Goal: Transaction & Acquisition: Purchase product/service

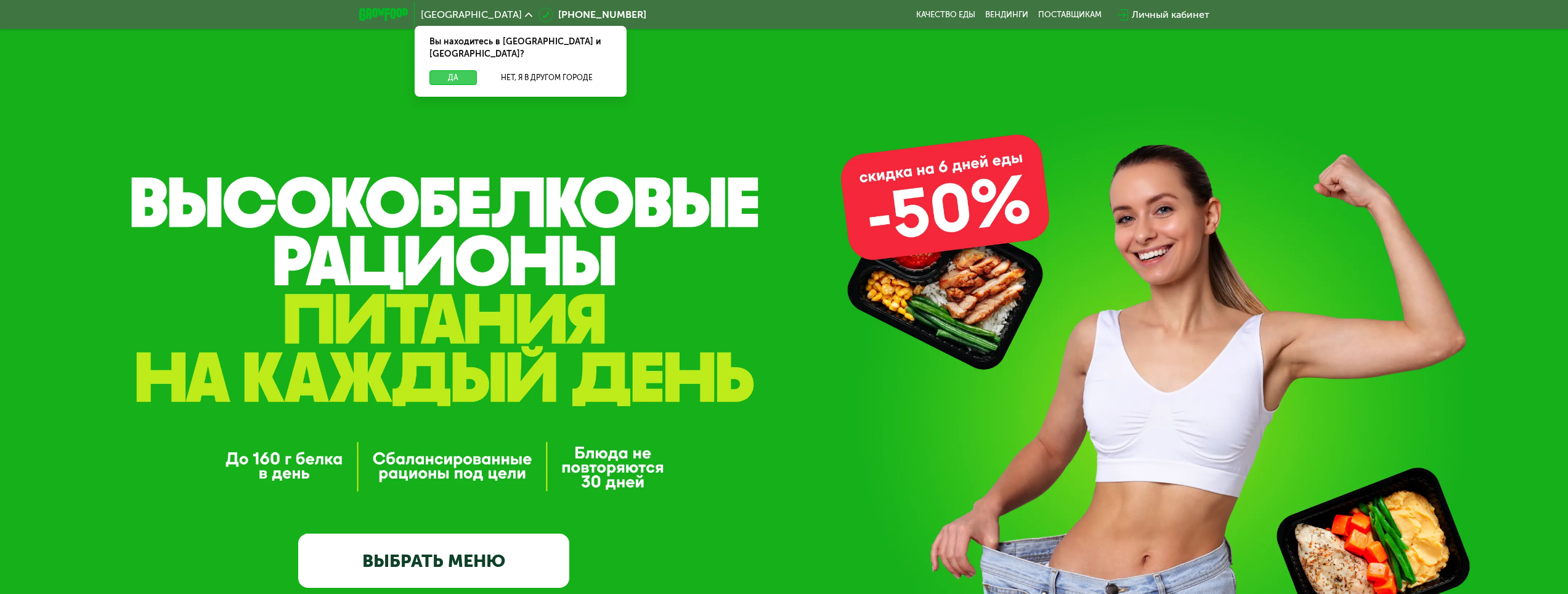
click at [464, 70] on button "Да" at bounding box center [453, 78] width 48 height 15
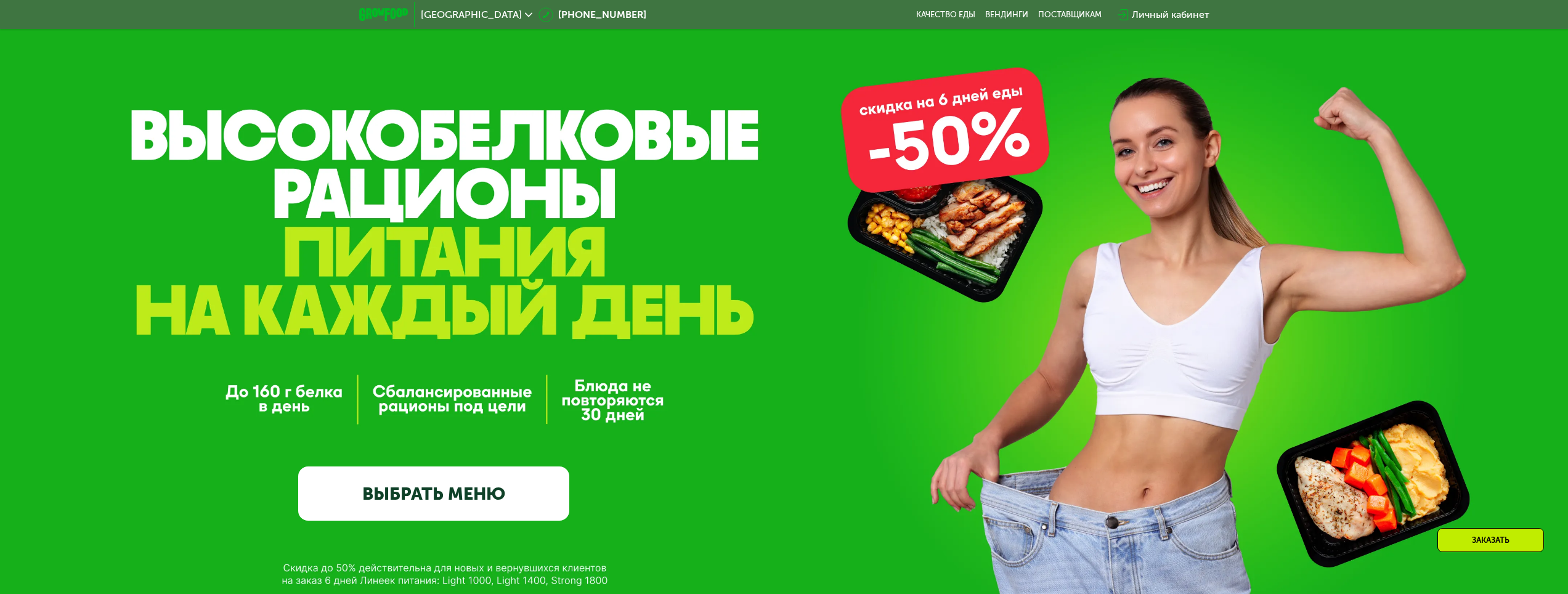
scroll to position [185, 0]
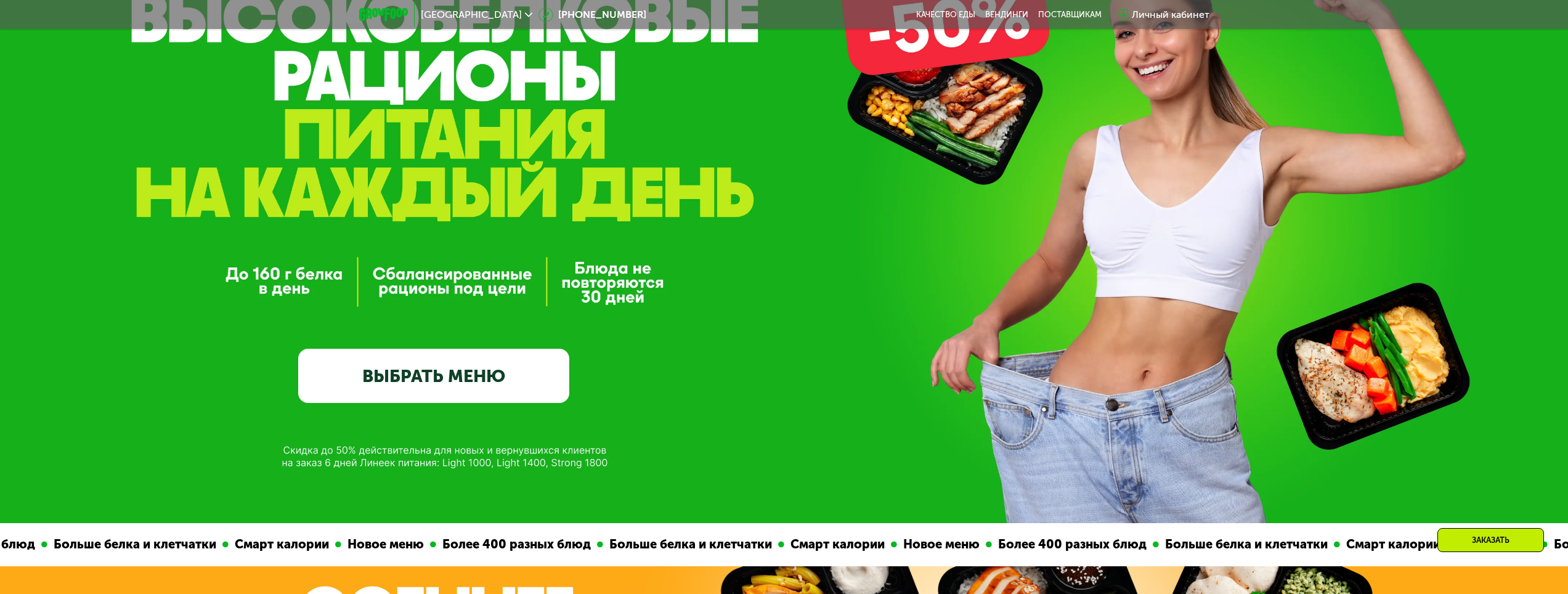
click at [528, 373] on link "ВЫБРАТЬ МЕНЮ" at bounding box center [434, 376] width 271 height 54
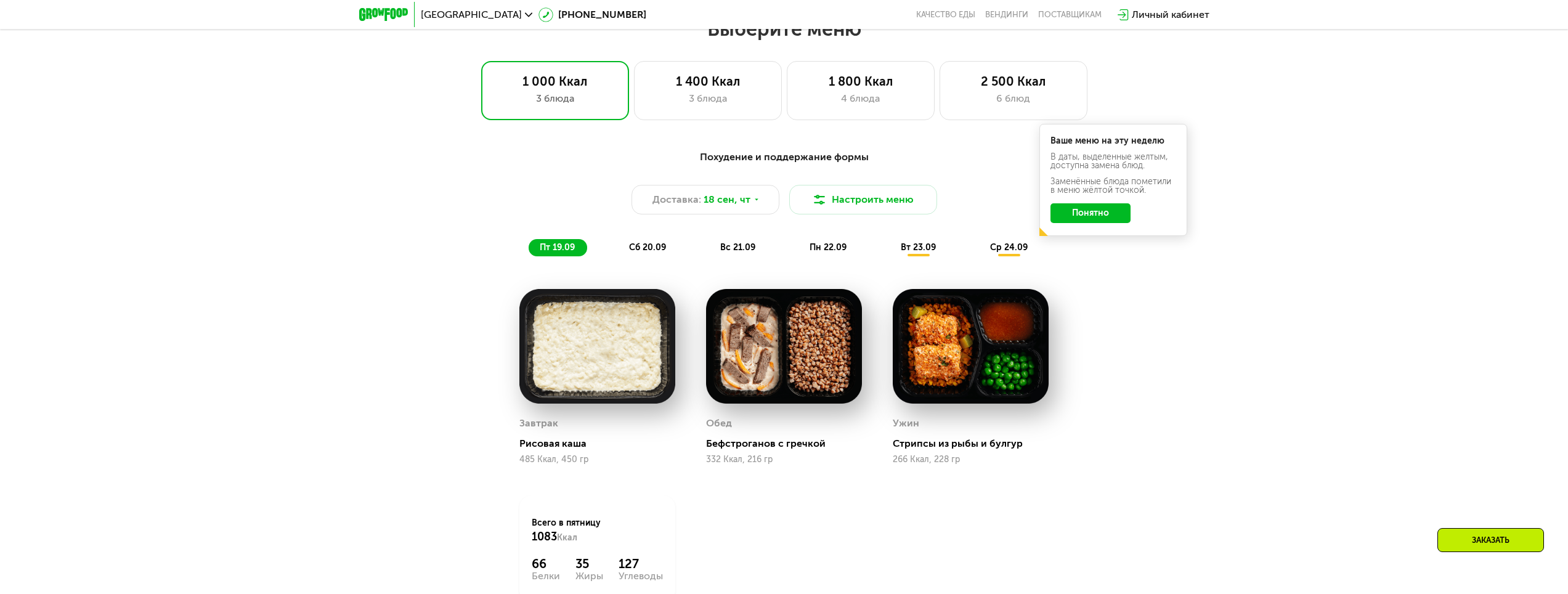
scroll to position [1283, 0]
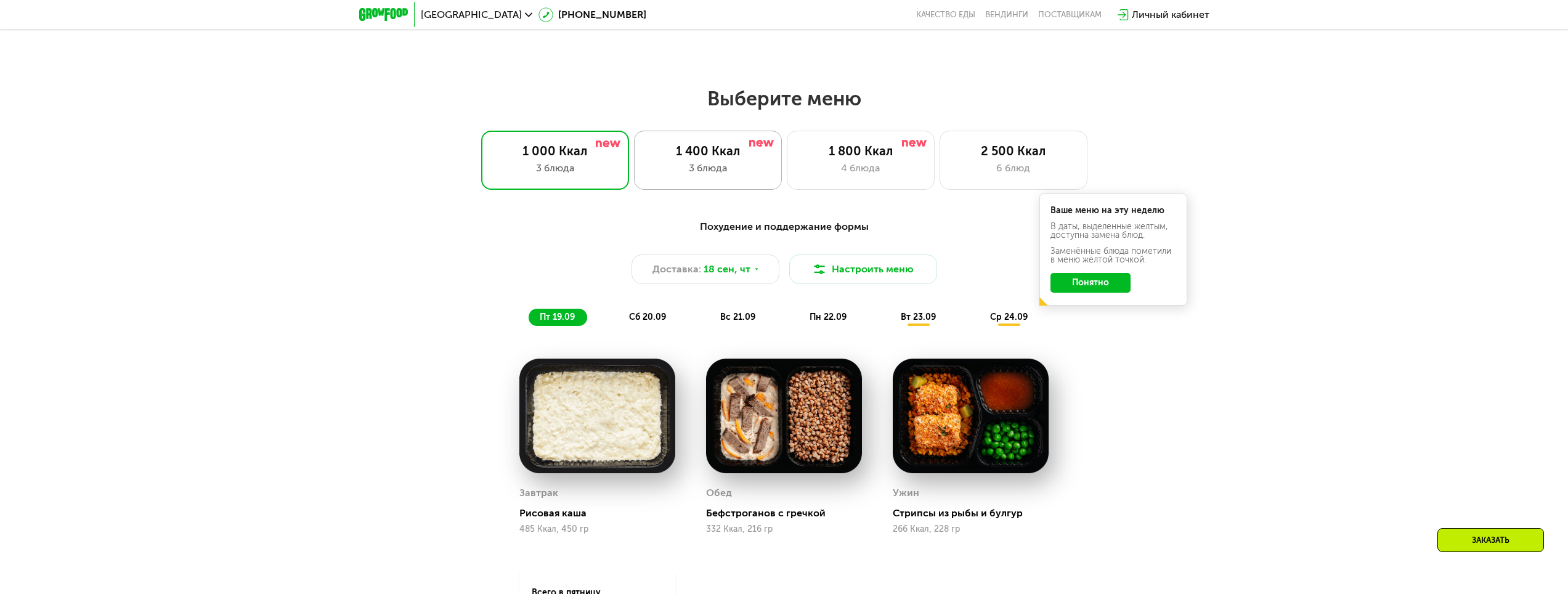
click at [703, 176] on div "3 блюда" at bounding box center [707, 168] width 122 height 15
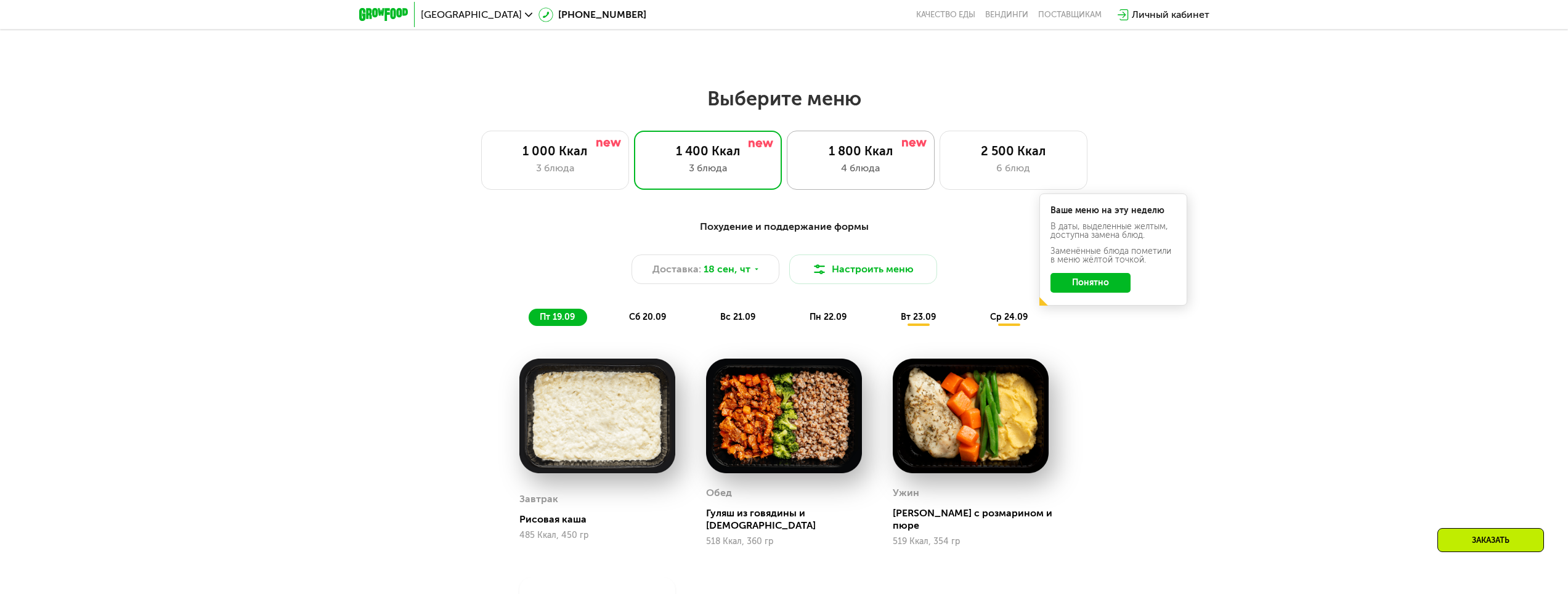
click at [828, 162] on div "1 800 Ккал 4 блюда" at bounding box center [861, 160] width 148 height 59
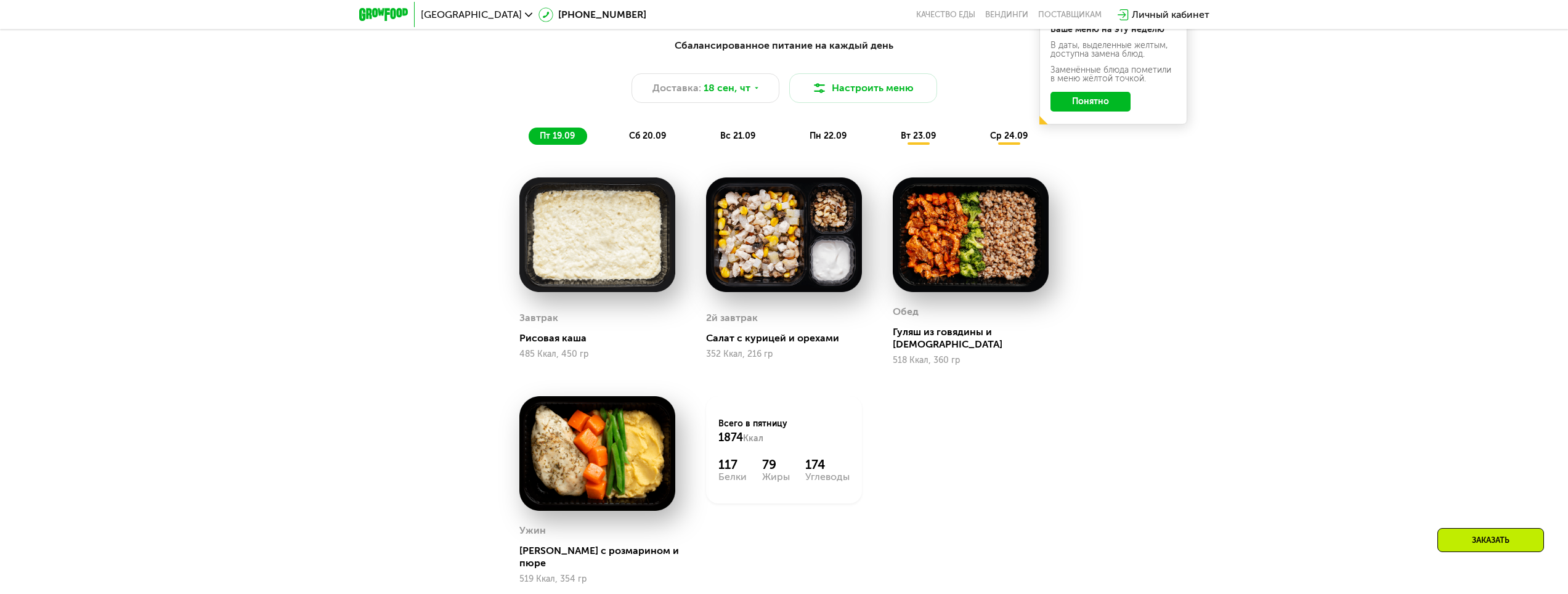
scroll to position [1468, 0]
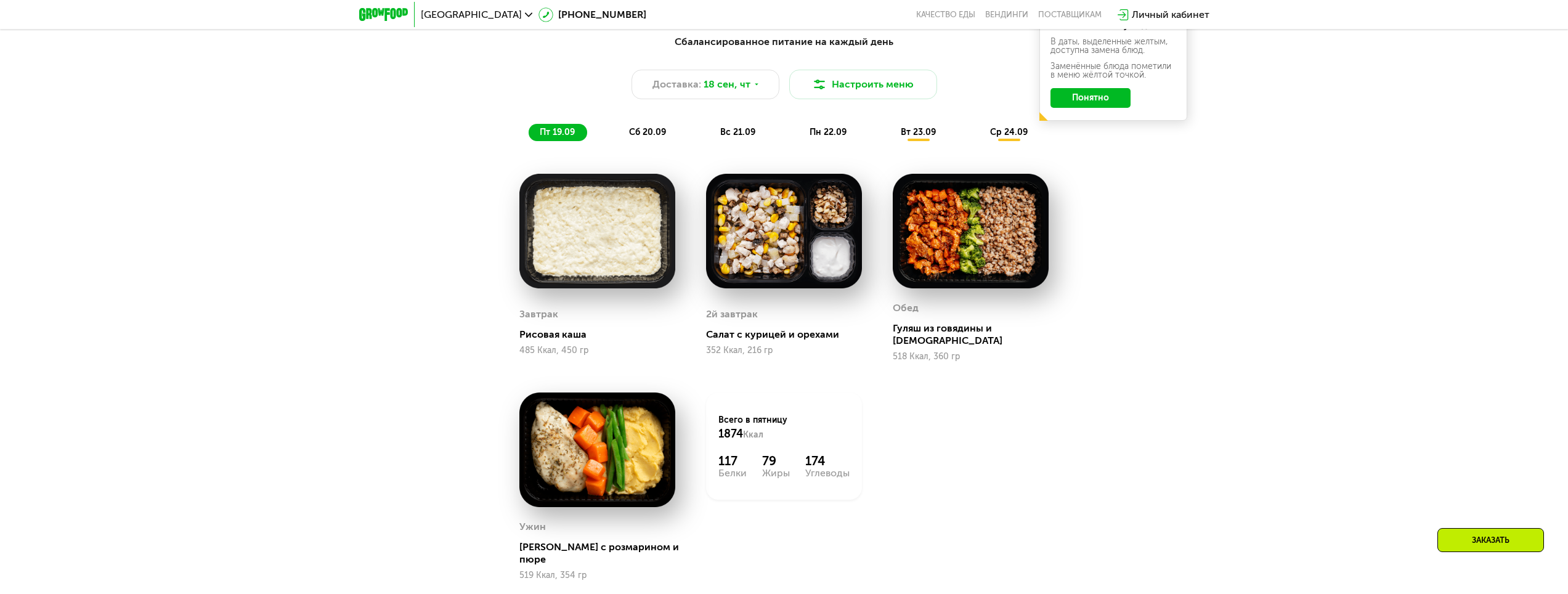
click at [652, 138] on span "сб 20.09" at bounding box center [647, 132] width 37 height 10
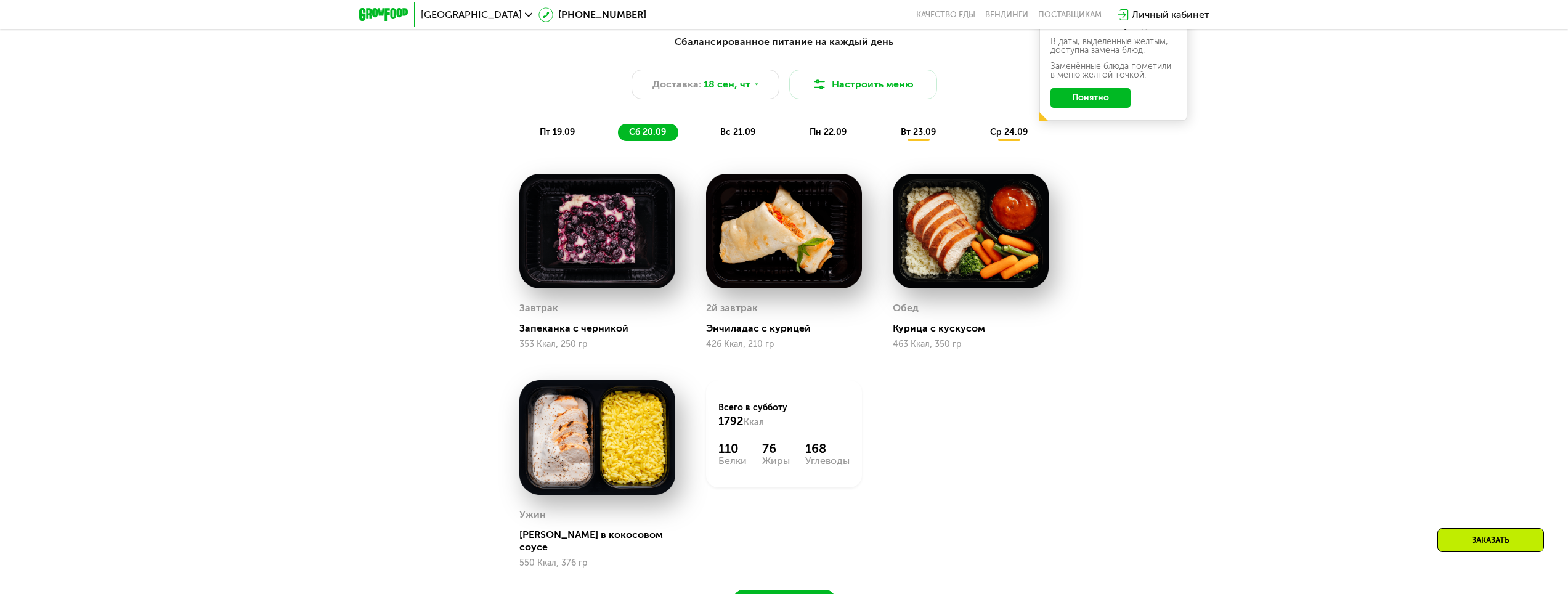
click at [736, 135] on span "вс 21.09" at bounding box center [738, 132] width 35 height 10
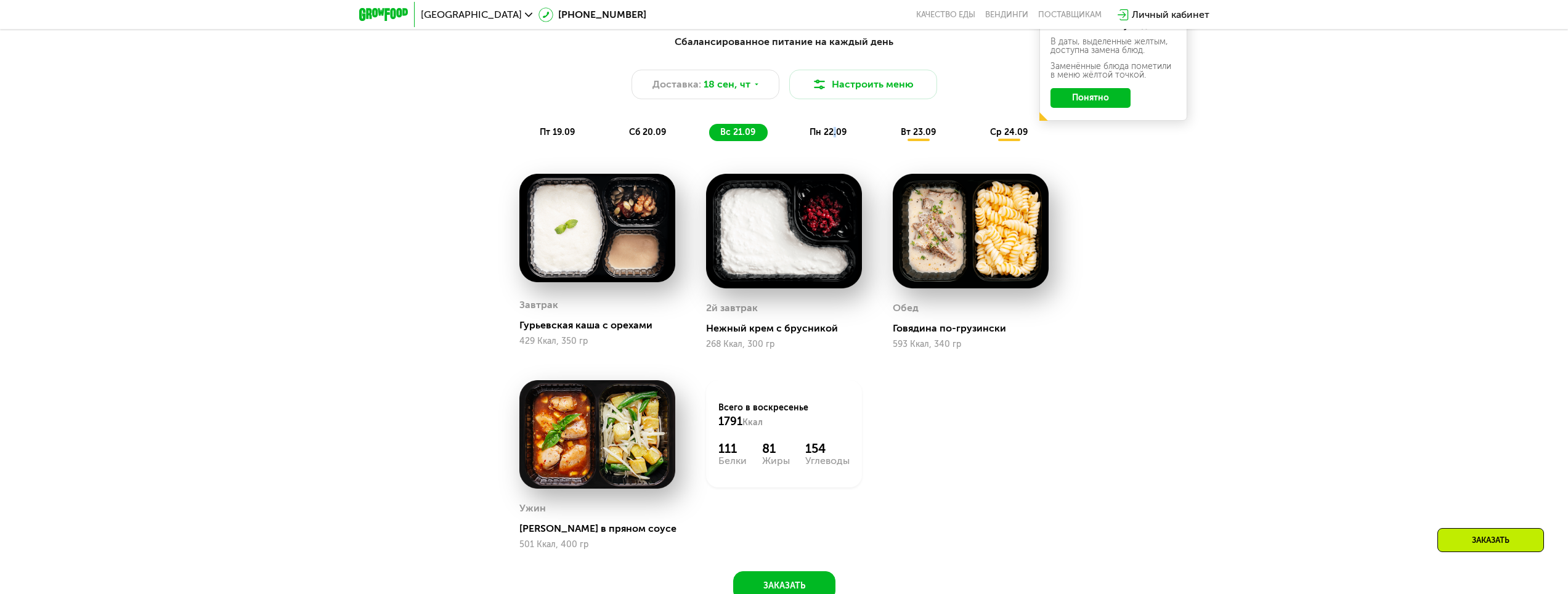
click at [834, 138] on span "пн 22.09" at bounding box center [828, 132] width 37 height 10
